Goal: Task Accomplishment & Management: Use online tool/utility

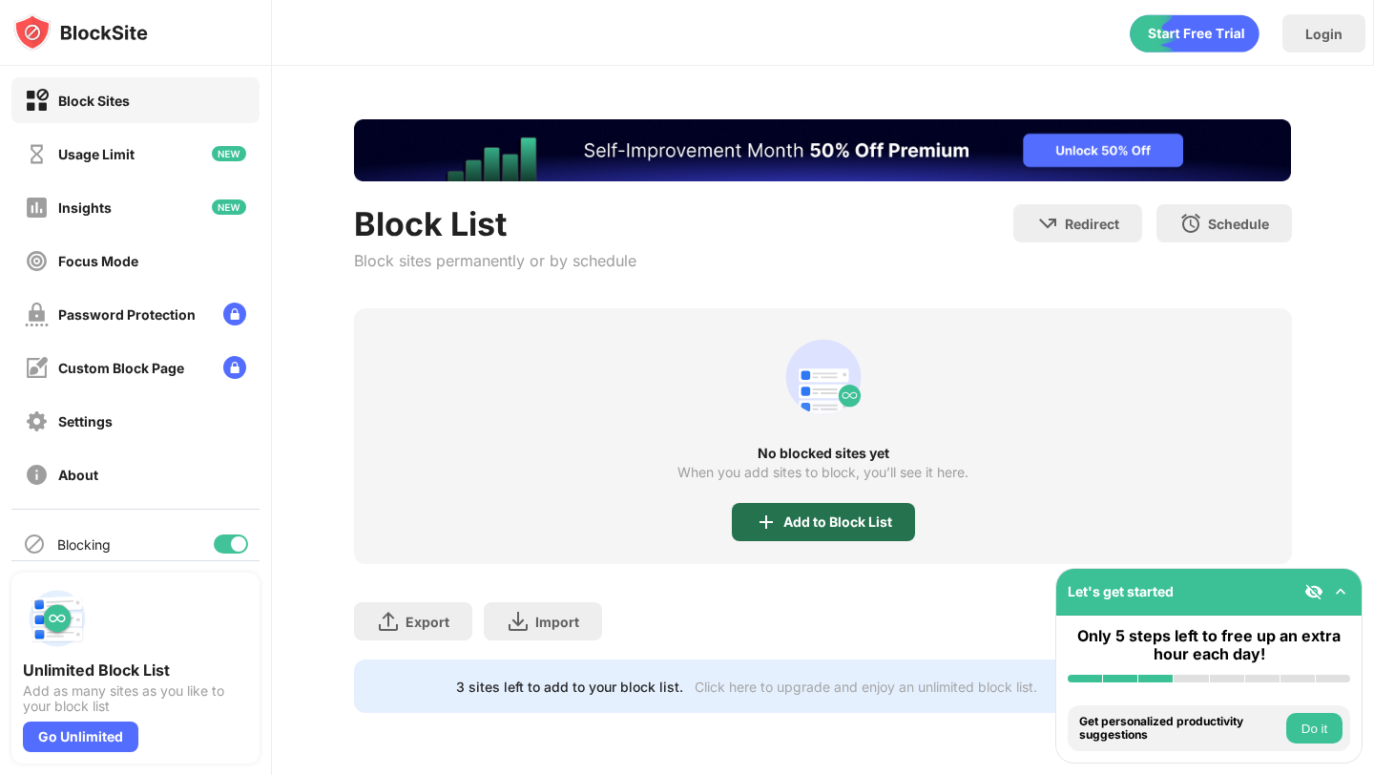
click at [797, 529] on div "Add to Block List" at bounding box center [837, 521] width 109 height 15
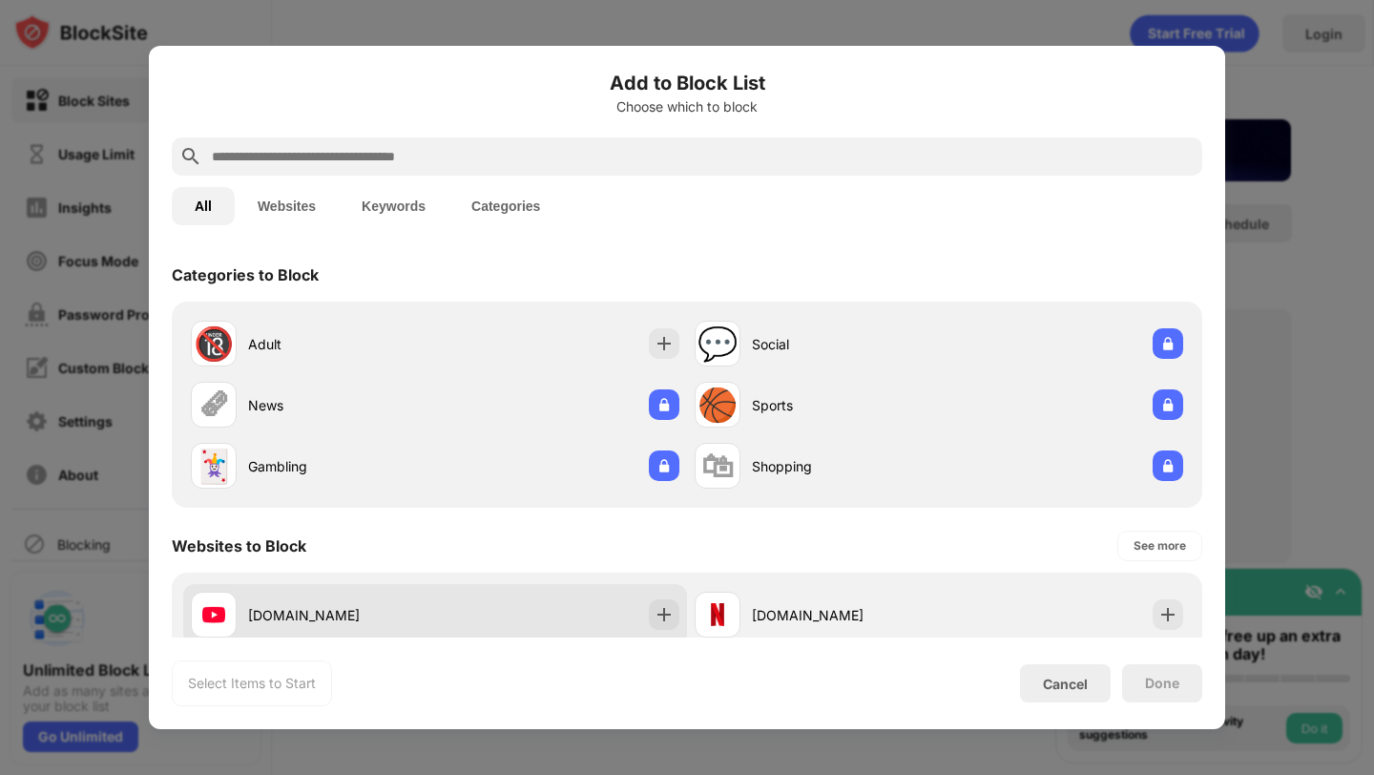
click at [438, 614] on div "[DOMAIN_NAME]" at bounding box center [435, 614] width 504 height 61
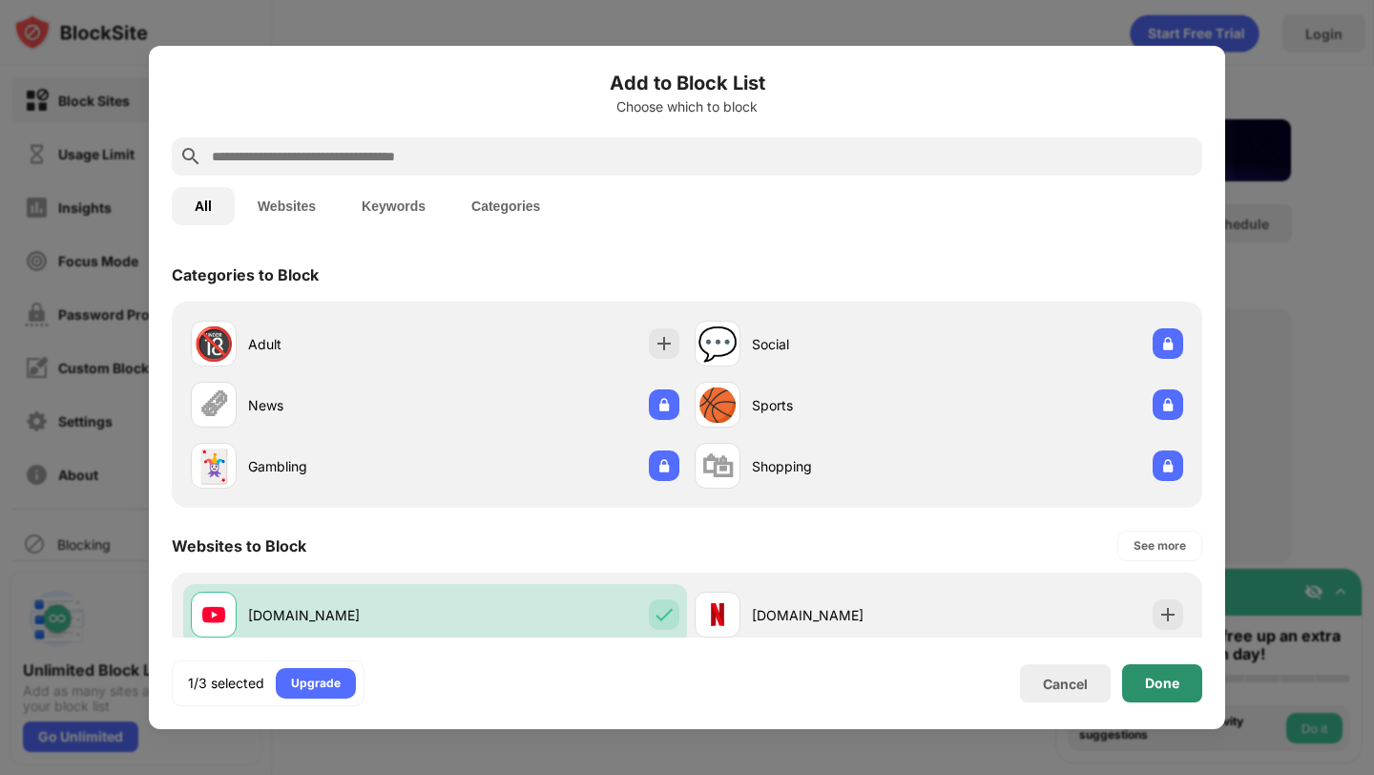
click at [1159, 701] on div "Done" at bounding box center [1162, 683] width 80 height 38
